Goal: Information Seeking & Learning: Learn about a topic

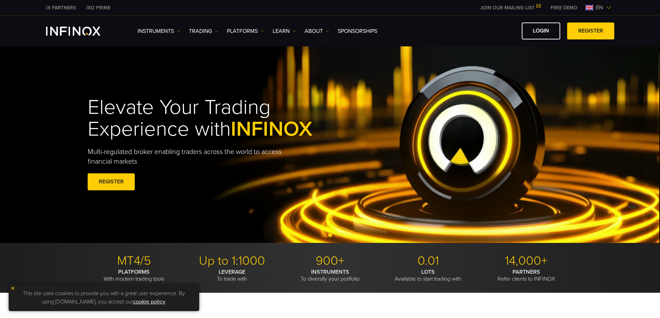
click at [603, 10] on span "en" at bounding box center [599, 7] width 13 height 8
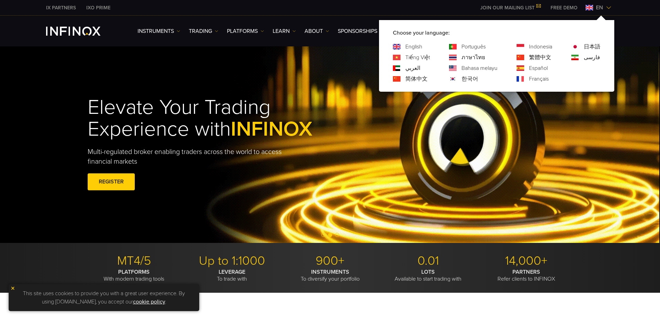
click at [219, 83] on div "Elevate Your Trading Experience with INFINOX Multi-regulated broker enabling tr…" at bounding box center [330, 144] width 660 height 197
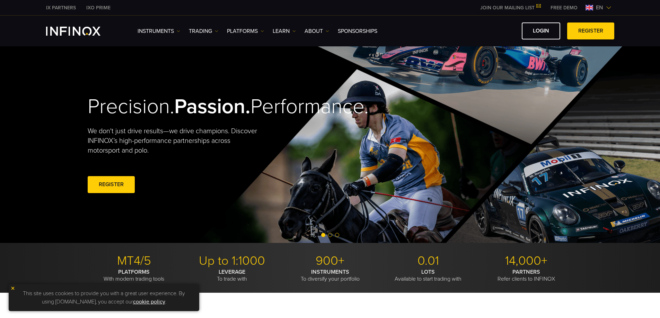
click at [573, 28] on link "REGISTER" at bounding box center [590, 31] width 47 height 17
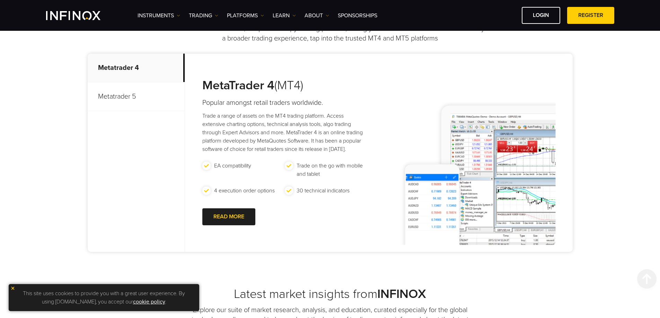
scroll to position [346, 0]
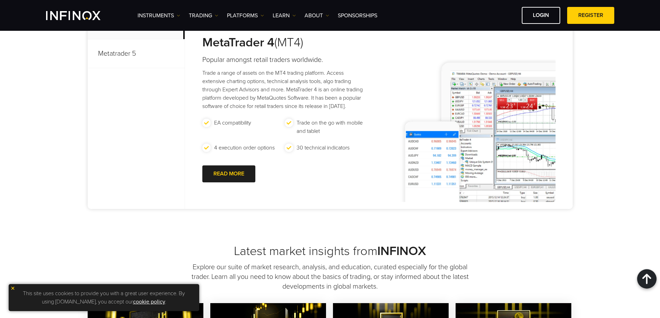
click at [124, 57] on p "Metatrader 5" at bounding box center [136, 53] width 97 height 29
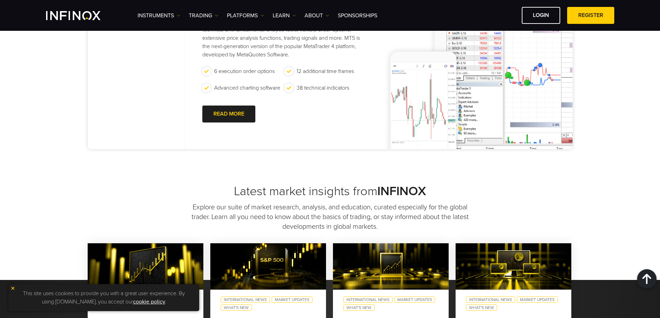
scroll to position [416, 0]
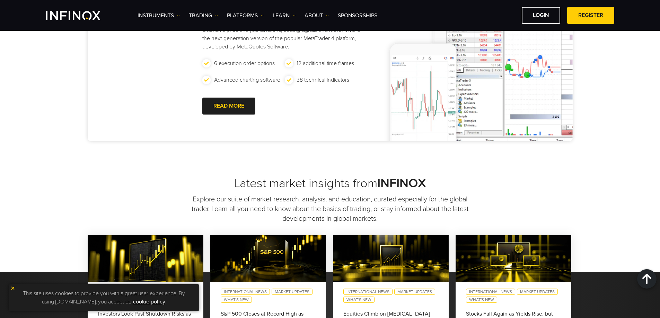
click at [11, 287] on img at bounding box center [12, 288] width 5 height 5
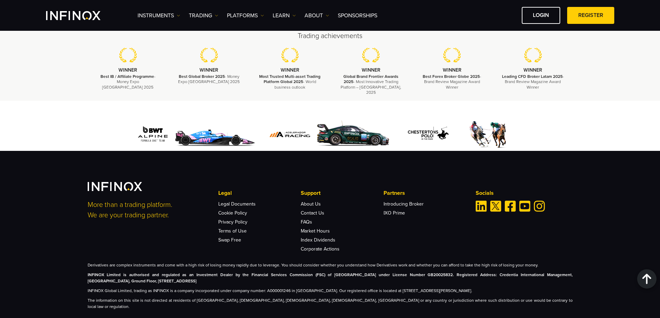
scroll to position [2090, 0]
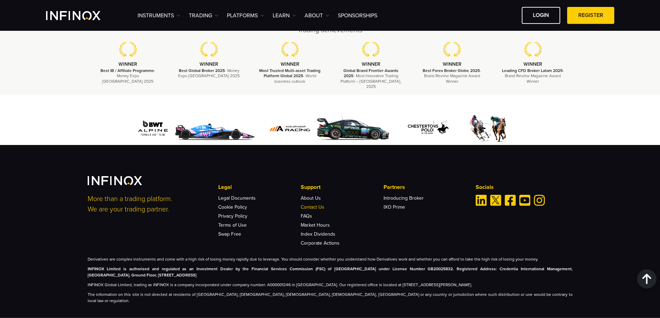
click at [304, 204] on link "Contact Us" at bounding box center [313, 207] width 24 height 6
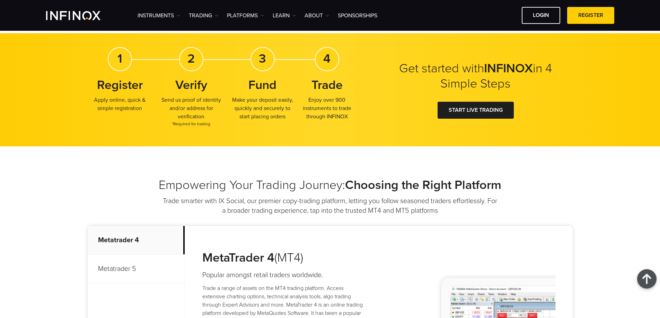
scroll to position [263, 0]
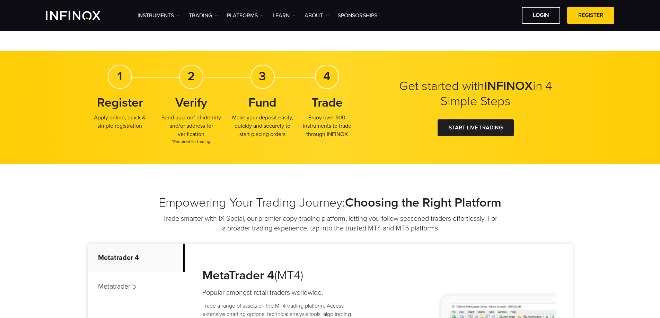
click at [118, 289] on p "Metatrader 5" at bounding box center [136, 287] width 97 height 29
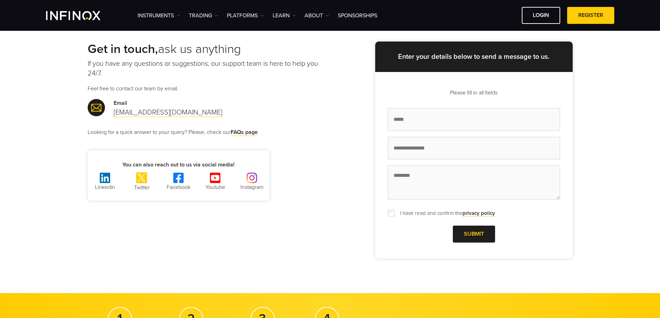
scroll to position [0, 0]
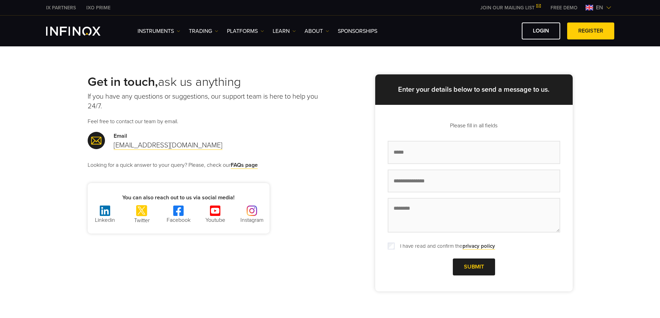
click at [80, 34] on img "INFINOX Logo" at bounding box center [73, 31] width 54 height 9
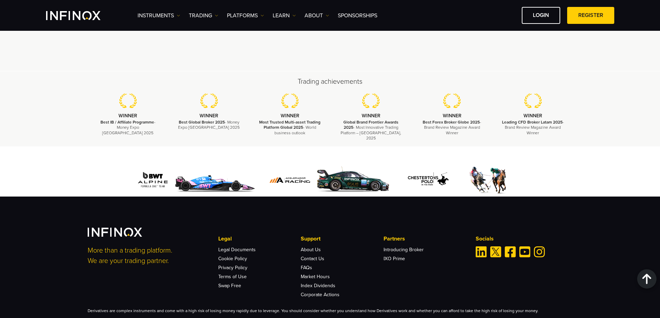
scroll to position [2089, 0]
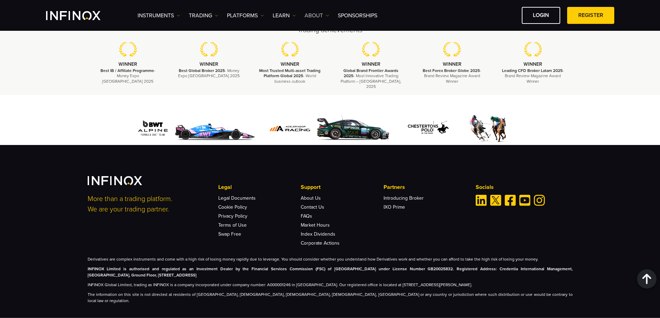
click at [325, 15] on link "ABOUT" at bounding box center [316, 15] width 25 height 8
click at [290, 17] on link "Learn" at bounding box center [284, 15] width 23 height 8
click at [258, 15] on link "PLATFORMS" at bounding box center [245, 15] width 37 height 8
click at [200, 16] on link "TRADING" at bounding box center [203, 15] width 29 height 8
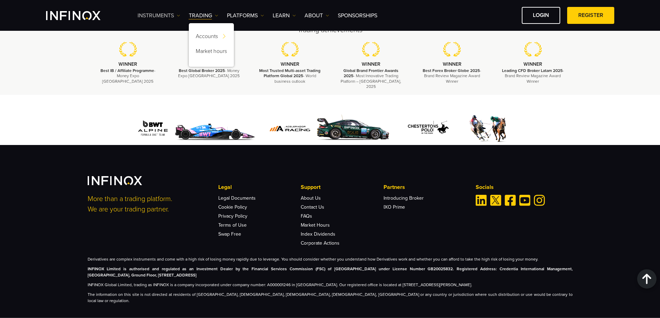
click at [172, 18] on link "Instruments" at bounding box center [159, 15] width 43 height 8
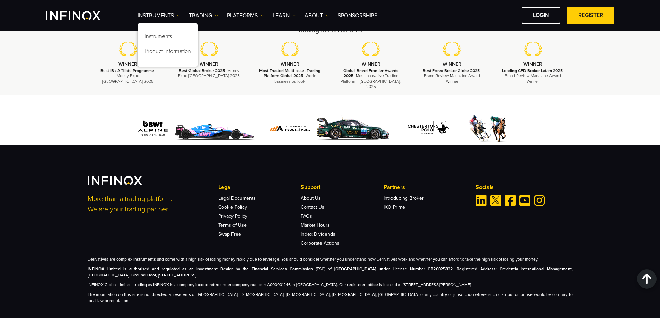
click at [81, 20] on div "Instruments Instruments Product Information TRADING DEMO" at bounding box center [330, 15] width 568 height 17
click at [81, 17] on img "INFINOX Logo" at bounding box center [73, 15] width 54 height 9
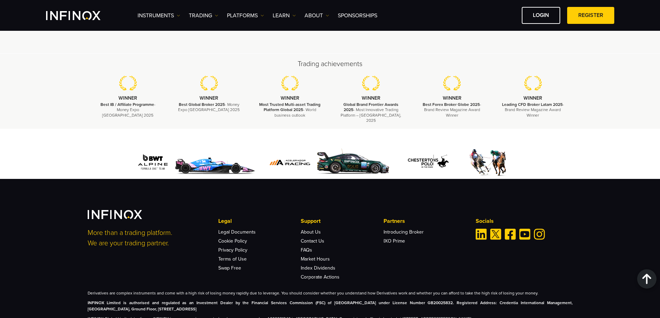
scroll to position [2078, 0]
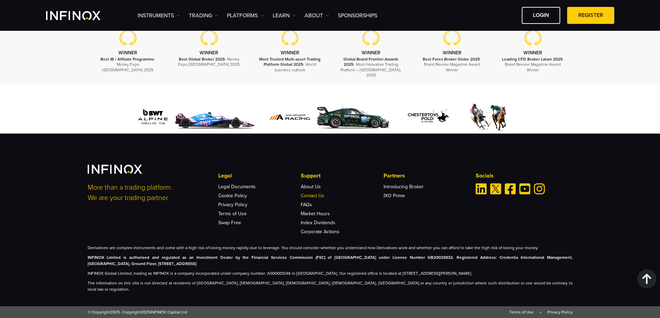
click at [317, 199] on link "Contact Us" at bounding box center [313, 196] width 24 height 6
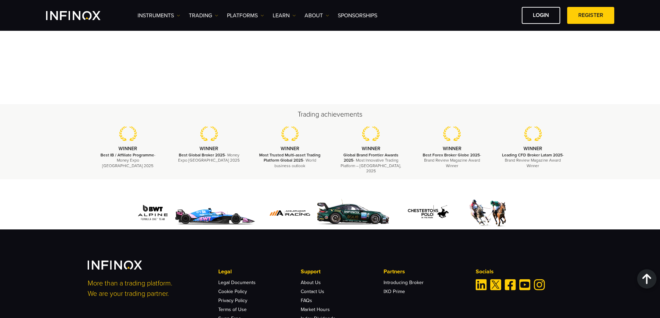
scroll to position [886, 0]
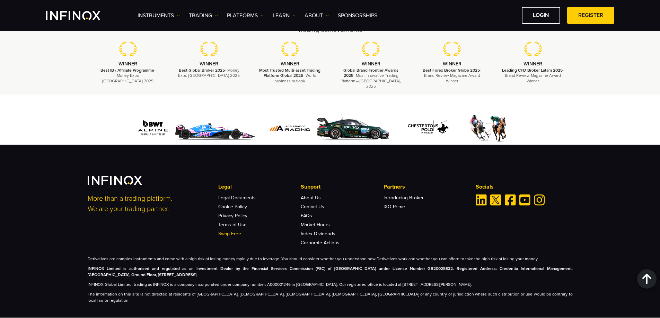
click at [230, 231] on link "Swap Free" at bounding box center [229, 234] width 23 height 6
click at [73, 222] on div "More than a trading platform. We are your trading partner. Legal Legal Document…" at bounding box center [330, 231] width 660 height 173
click at [134, 271] on strong "INFINOX Limited is authorised and regulated as an Investment Dealer by the Fina…" at bounding box center [330, 271] width 485 height 11
drag, startPoint x: 202, startPoint y: 272, endPoint x: 85, endPoint y: 261, distance: 117.9
click at [85, 261] on div "More than a trading platform. We are your trading partner. Legal Legal Document…" at bounding box center [330, 240] width 499 height 128
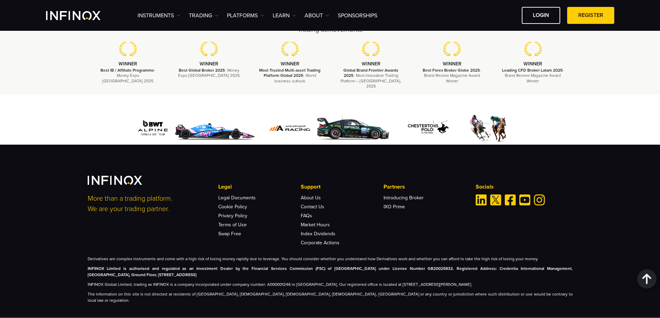
click at [87, 251] on div at bounding box center [87, 251] width 0 height 0
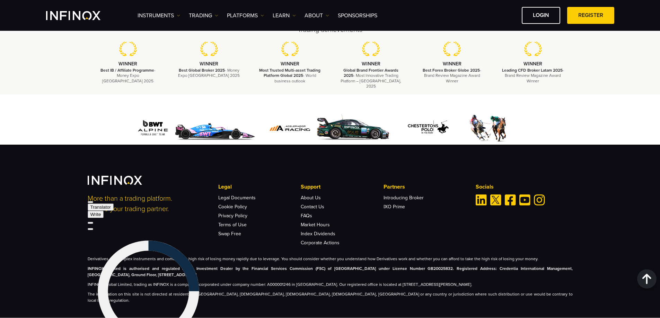
scroll to position [0, 0]
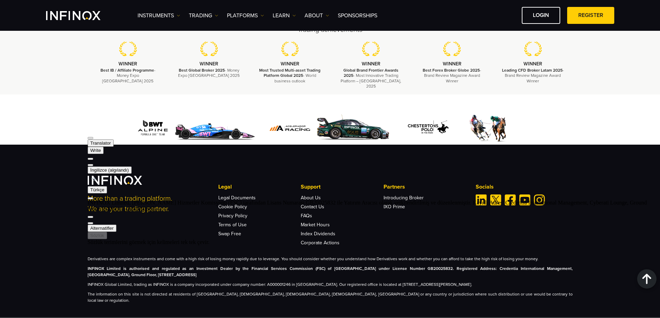
click at [149, 283] on p "INFINOX Global Limited, trading as INFINOX is a company incorporated under comp…" at bounding box center [330, 285] width 485 height 6
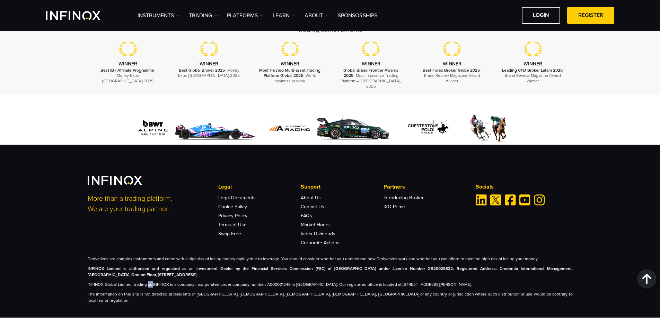
click at [149, 283] on p "INFINOX Global Limited, trading as INFINOX is a company incorporated under comp…" at bounding box center [330, 285] width 485 height 6
click at [143, 282] on div at bounding box center [143, 282] width 0 height 0
click at [196, 282] on p "INFINOX Global Limited, trading as INFINOX is a company incorporated under comp…" at bounding box center [330, 285] width 485 height 6
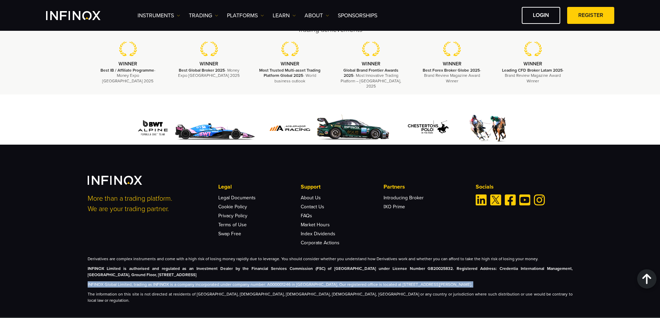
click at [196, 282] on p "INFINOX Global Limited, trading as INFINOX is a company incorporated under comp…" at bounding box center [330, 285] width 485 height 6
click at [87, 282] on div at bounding box center [87, 282] width 0 height 0
click at [237, 208] on div "INFINOX Global Limited, INFINOX olarak faaliyet gösteren, Anguilla'da A00000124…" at bounding box center [340, 214] width 504 height 12
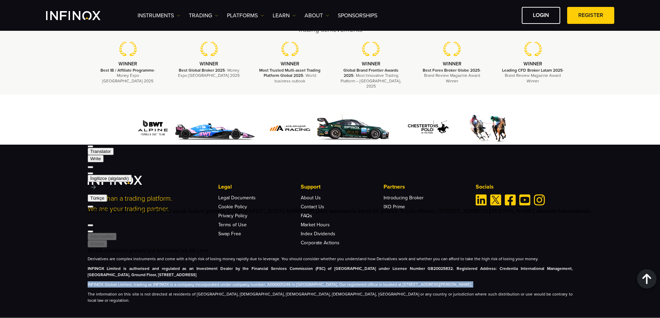
click at [237, 208] on div "INFINOX Global Limited, INFINOX olarak faaliyet gösteren, Anguilla'da A00000124…" at bounding box center [340, 214] width 504 height 12
drag, startPoint x: 244, startPoint y: 205, endPoint x: 254, endPoint y: 205, distance: 9.7
click at [261, 208] on div "INFINOX Global Limited, INFINOX olarak faaliyet gösteren, Anguilla'da A00000124…" at bounding box center [340, 214] width 504 height 12
click at [253, 208] on div "INFINOX Global Limited, INFINOX olarak faaliyet gösteren, Anguilla'da A00000124…" at bounding box center [340, 214] width 504 height 12
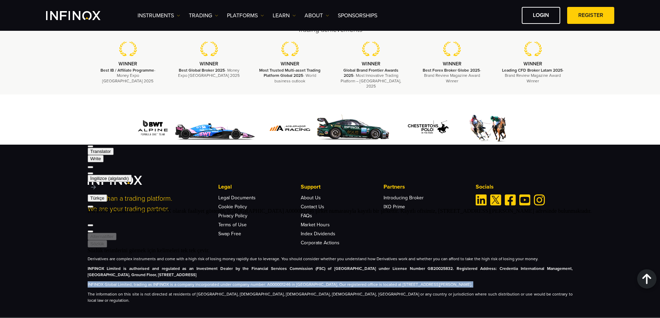
click at [253, 208] on div "INFINOX Global Limited, INFINOX olarak faaliyet gösteren, Anguilla'da A00000124…" at bounding box center [340, 214] width 504 height 12
drag, startPoint x: 246, startPoint y: 206, endPoint x: 257, endPoint y: 207, distance: 11.1
click at [257, 208] on div "INFINOX Global Limited, INFINOX olarak faaliyet gösteren, Anguilla'da A00000124…" at bounding box center [340, 214] width 504 height 12
click at [251, 208] on div "INFINOX Global Limited, INFINOX olarak faaliyet gösteren, Anguilla'da A00000124…" at bounding box center [340, 214] width 504 height 12
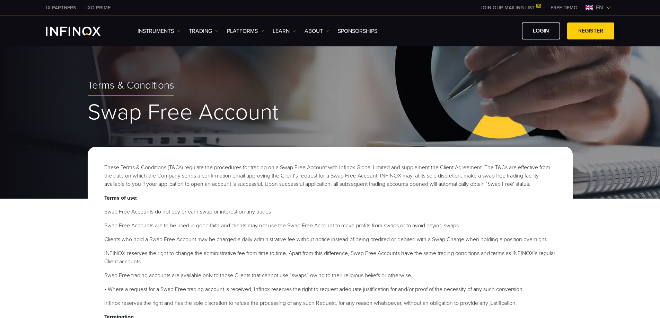
click at [591, 31] on span at bounding box center [591, 31] width 0 height 0
